Goal: Navigation & Orientation: Find specific page/section

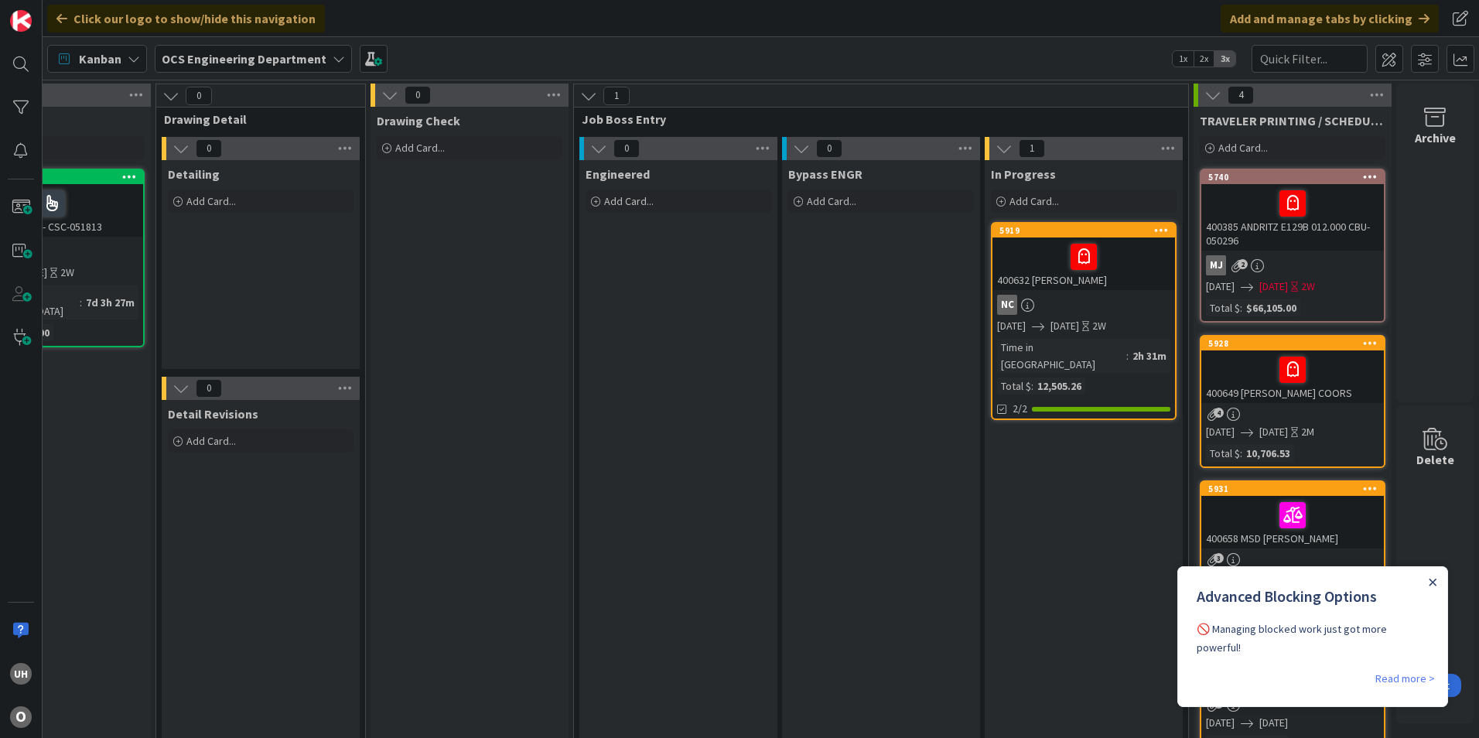
click at [1433, 583] on icon "Close Announcement" at bounding box center [1433, 582] width 7 height 7
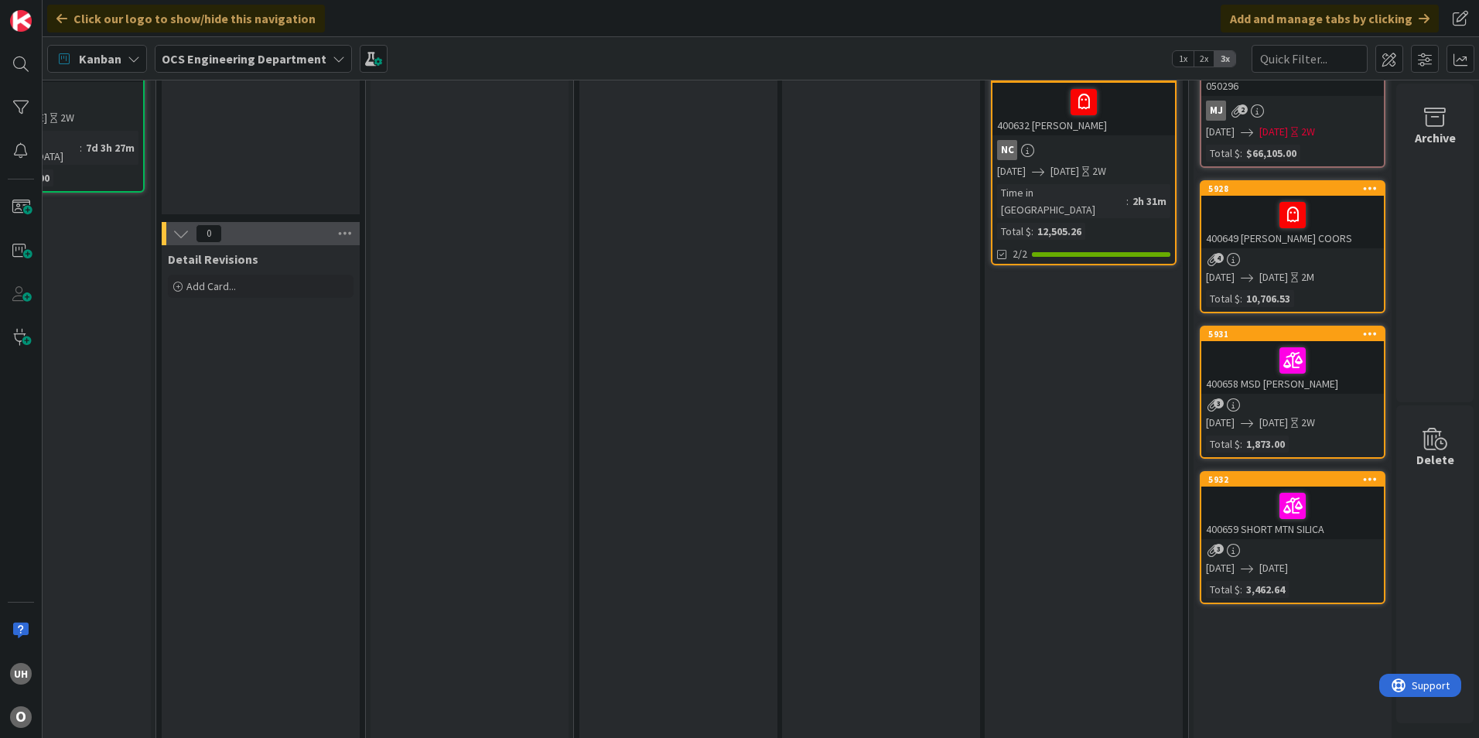
scroll to position [77, 1348]
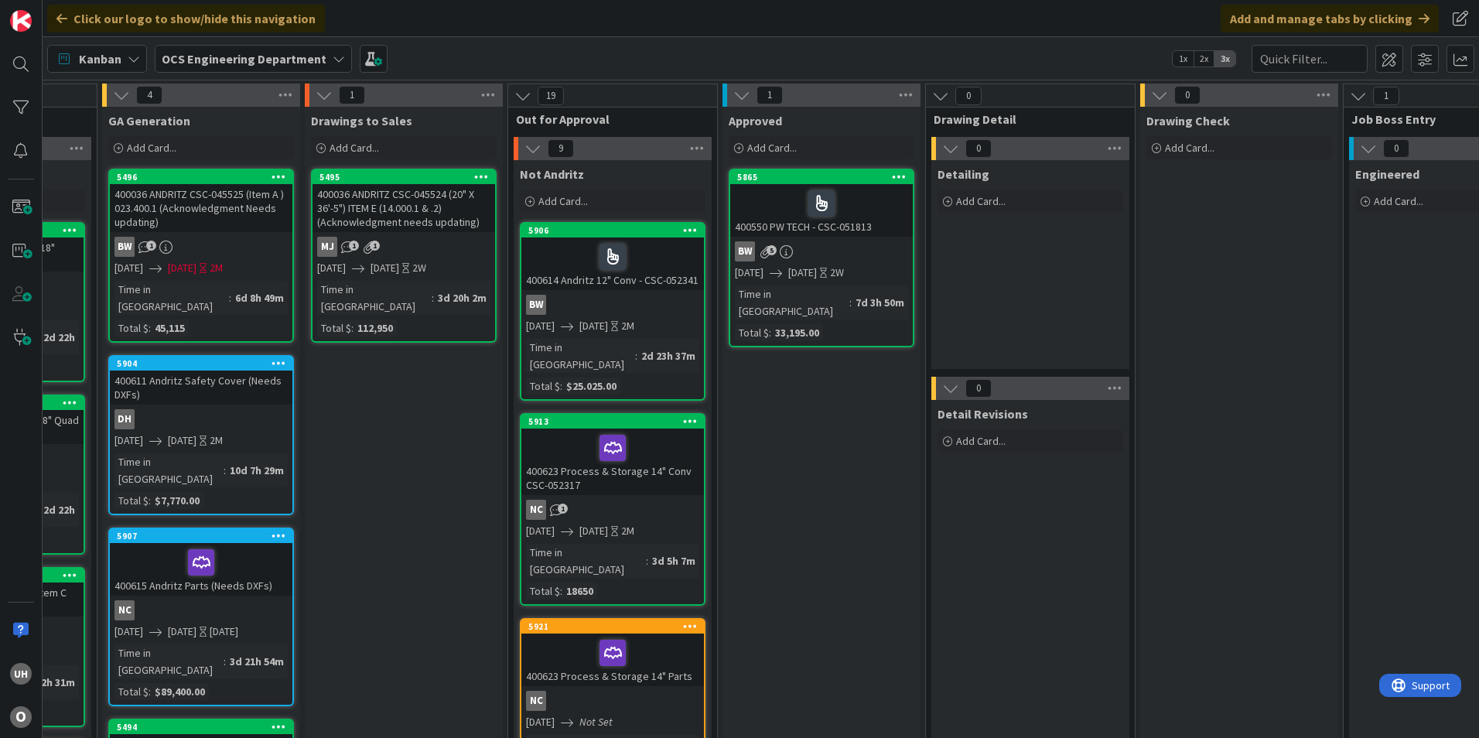
scroll to position [0, 1348]
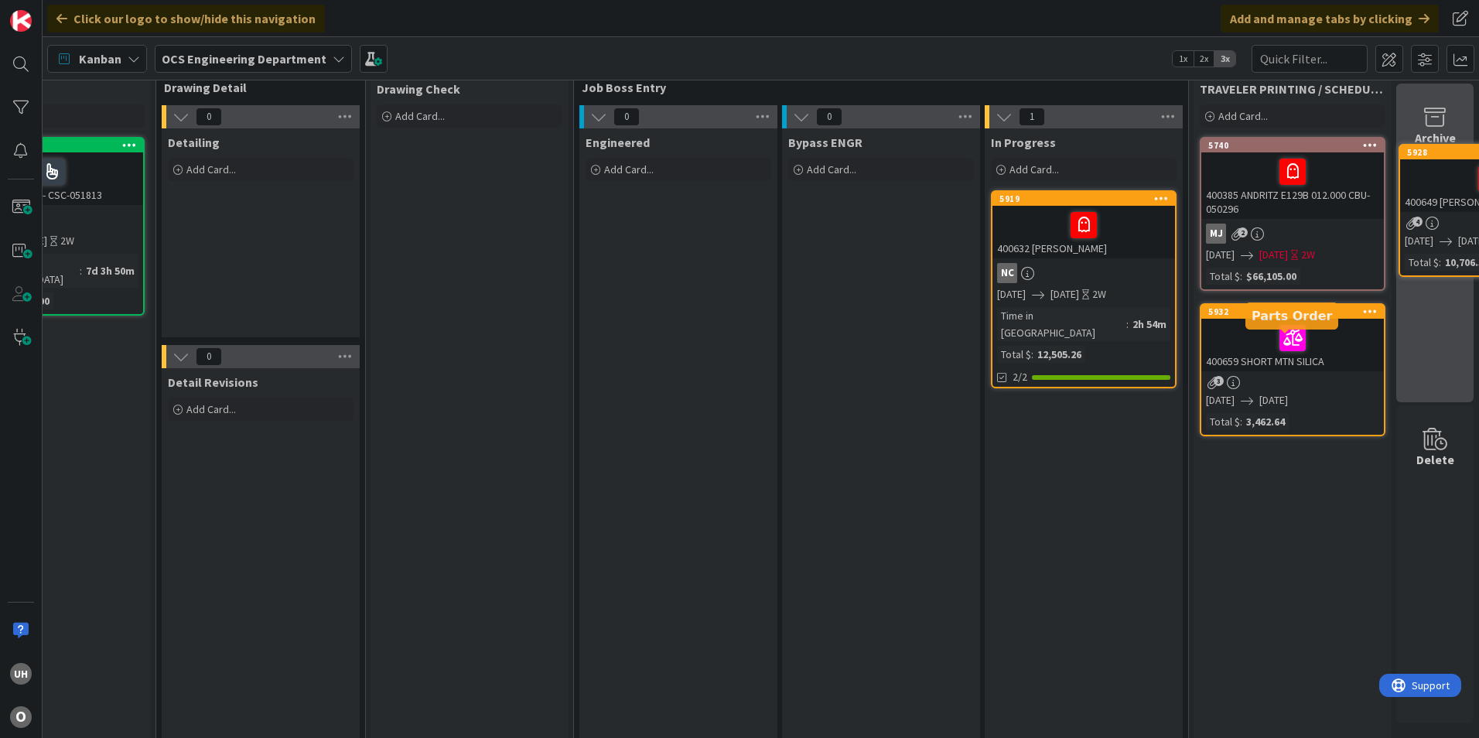
scroll to position [0, 1348]
